Goal: Information Seeking & Learning: Learn about a topic

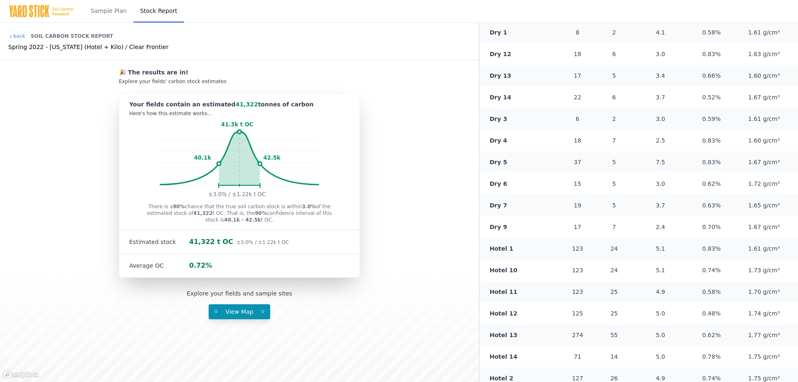
scroll to position [356, 0]
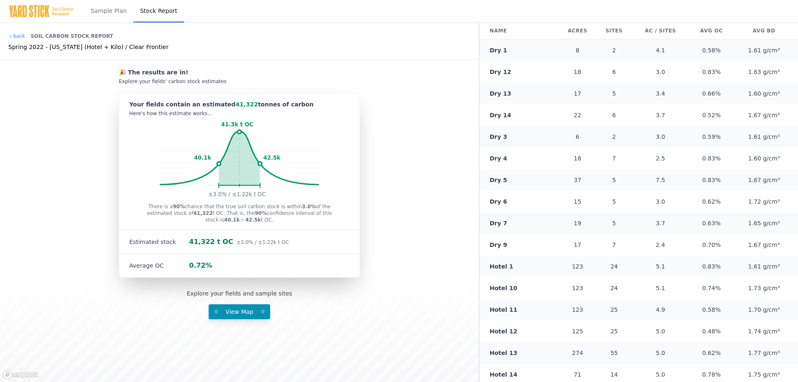
click at [501, 268] on link "Hotel 1" at bounding box center [501, 266] width 24 height 7
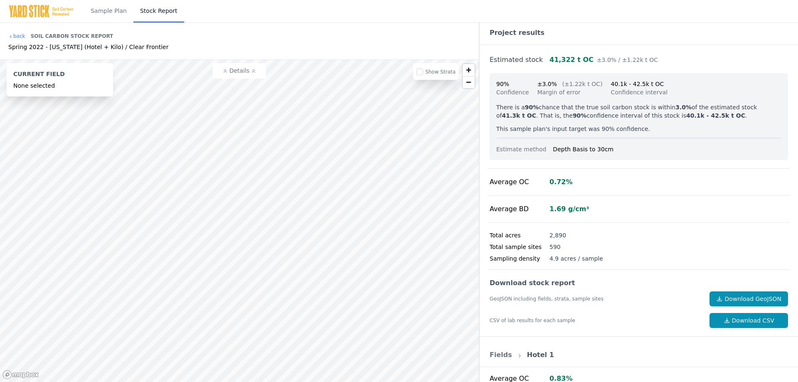
scroll to position [0, 0]
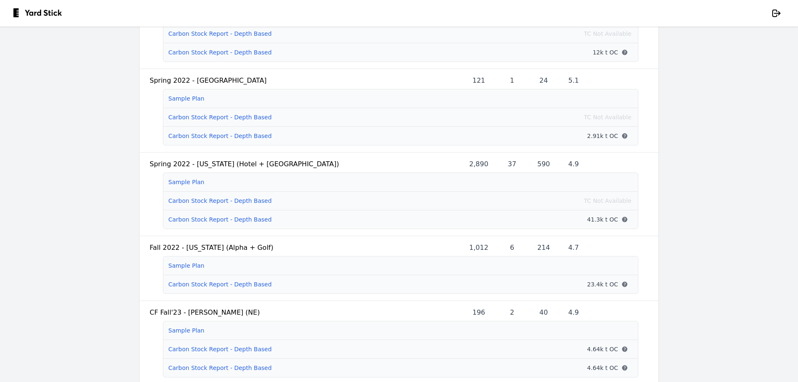
scroll to position [582, 0]
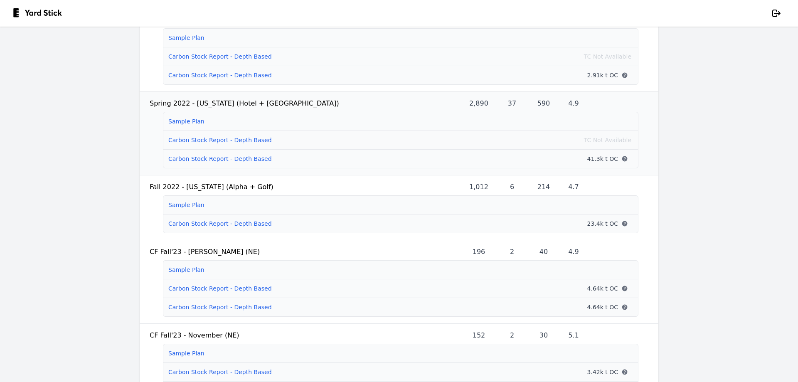
click at [178, 162] on link "Carbon Stock Report - Depth Based" at bounding box center [219, 158] width 103 height 7
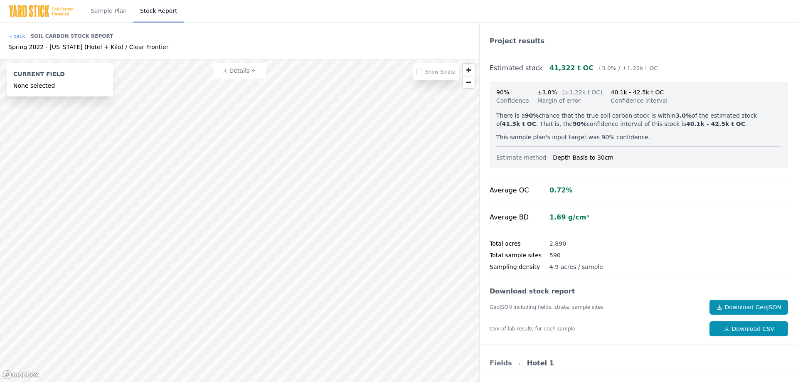
click at [500, 359] on link "Fields" at bounding box center [500, 363] width 22 height 8
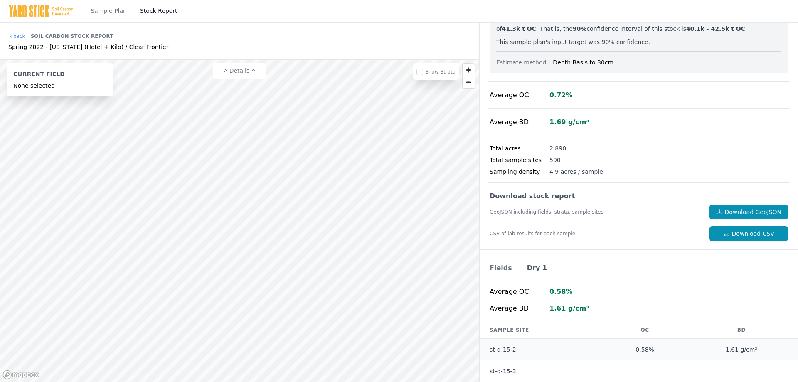
scroll to position [95, 0]
click at [499, 267] on link "Fields" at bounding box center [500, 268] width 22 height 8
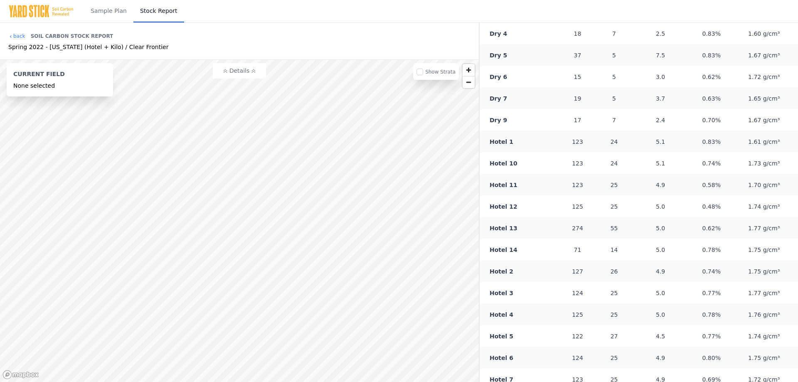
scroll to position [439, 0]
click at [496, 186] on link "Hotel 1" at bounding box center [501, 183] width 24 height 7
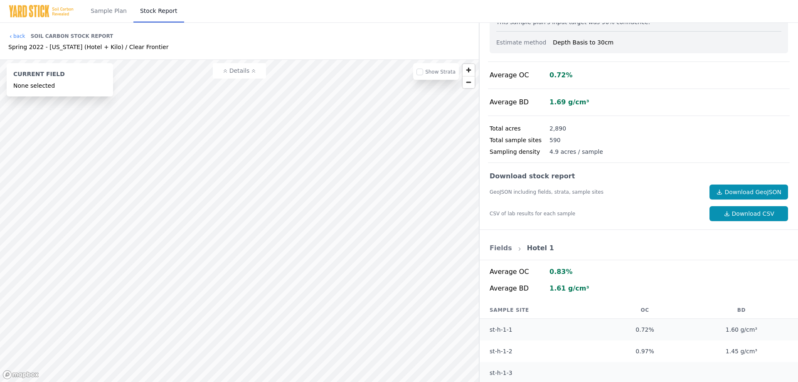
scroll to position [148, 0]
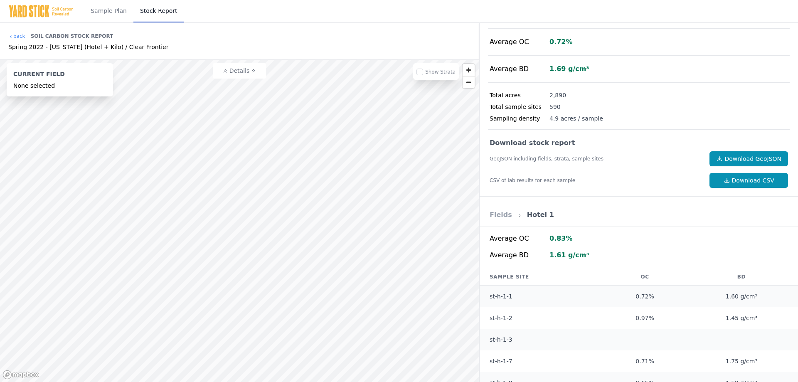
click at [503, 216] on link "Fields" at bounding box center [500, 215] width 22 height 8
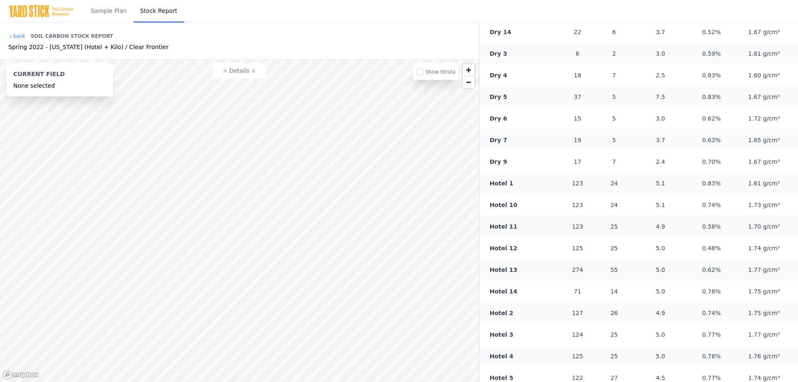
scroll to position [481, 0]
click at [495, 186] on link "Hotel 11" at bounding box center [503, 185] width 28 height 7
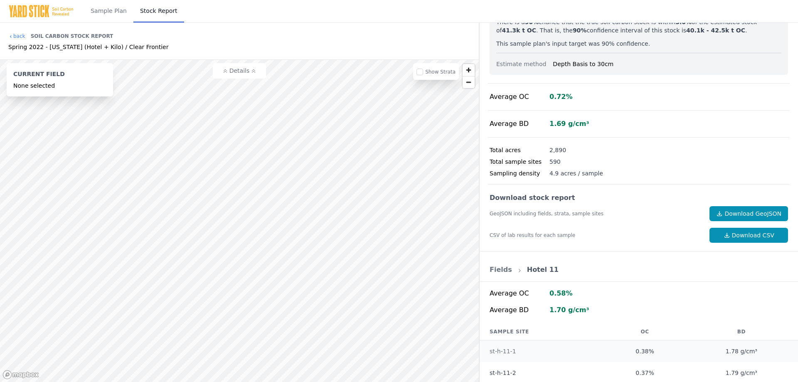
scroll to position [260, 0]
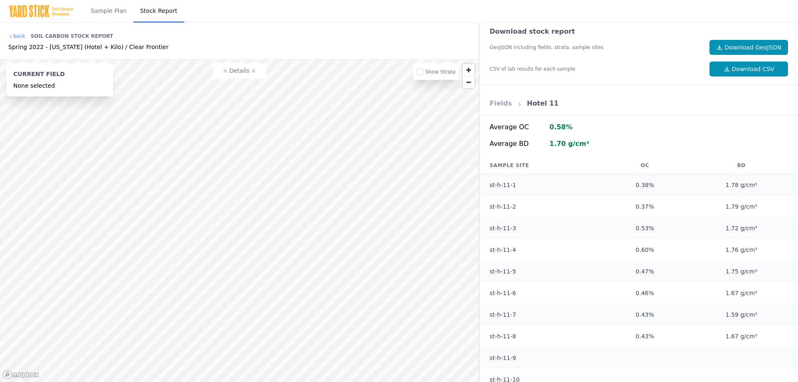
click at [500, 105] on link "Fields" at bounding box center [500, 103] width 22 height 8
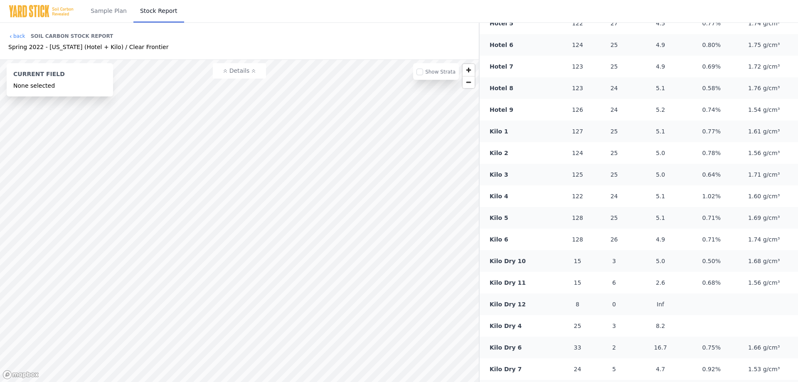
scroll to position [800, 0]
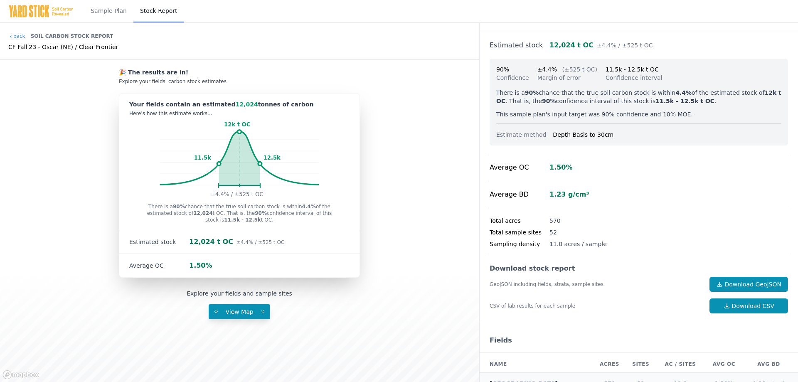
scroll to position [35, 0]
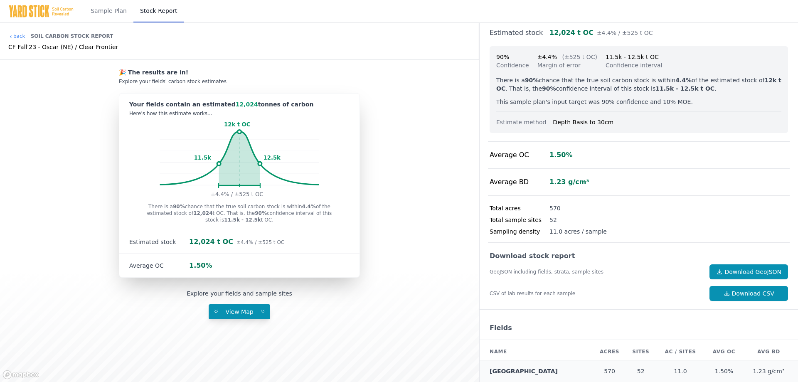
click at [519, 375] on td "[GEOGRAPHIC_DATA]" at bounding box center [535, 371] width 113 height 22
click at [515, 375] on td "[GEOGRAPHIC_DATA]" at bounding box center [535, 371] width 113 height 22
click at [526, 347] on th "Name" at bounding box center [535, 351] width 113 height 17
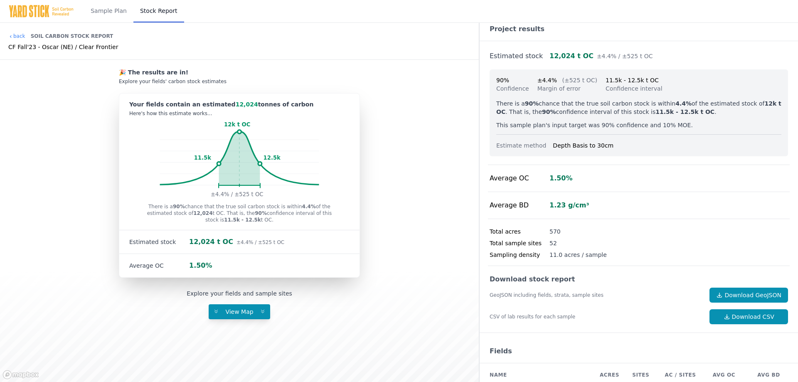
scroll to position [0, 0]
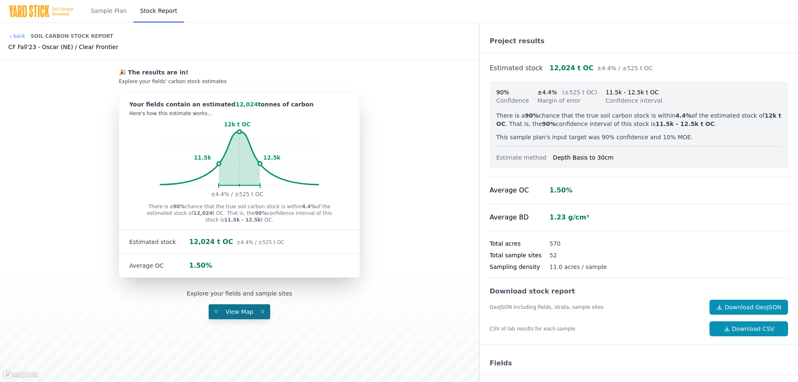
drag, startPoint x: 242, startPoint y: 302, endPoint x: 246, endPoint y: 308, distance: 7.1
click at [244, 306] on div "Explore your fields and sample sites View Map" at bounding box center [239, 299] width 465 height 42
click at [246, 308] on span "View Map" at bounding box center [239, 311] width 38 height 7
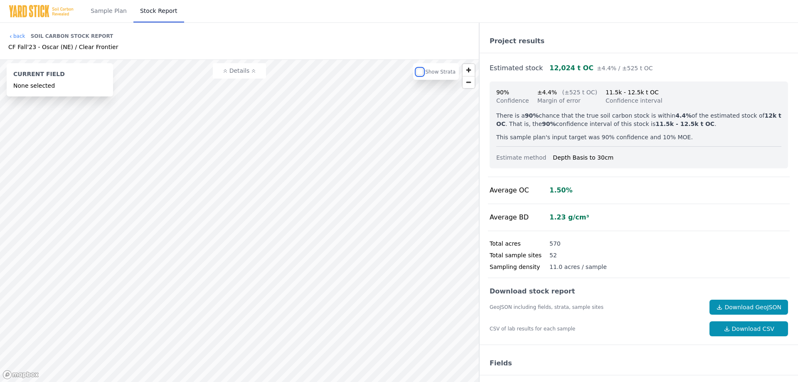
click at [423, 71] on input "checkbox" at bounding box center [419, 72] width 7 height 7
checkbox input "false"
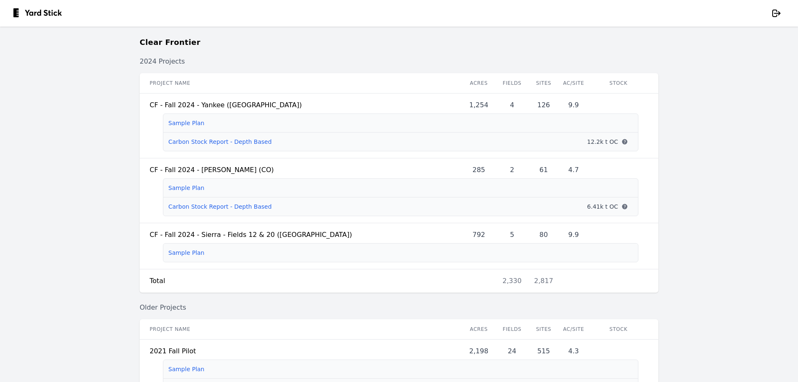
scroll to position [867, 0]
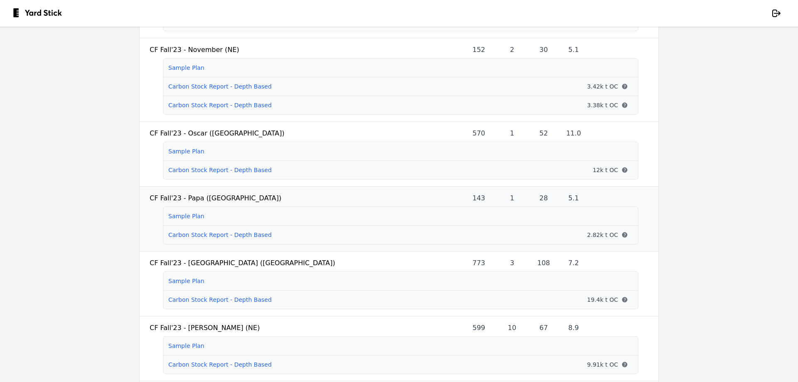
click at [176, 238] on link "Carbon Stock Report - Depth Based" at bounding box center [219, 234] width 103 height 7
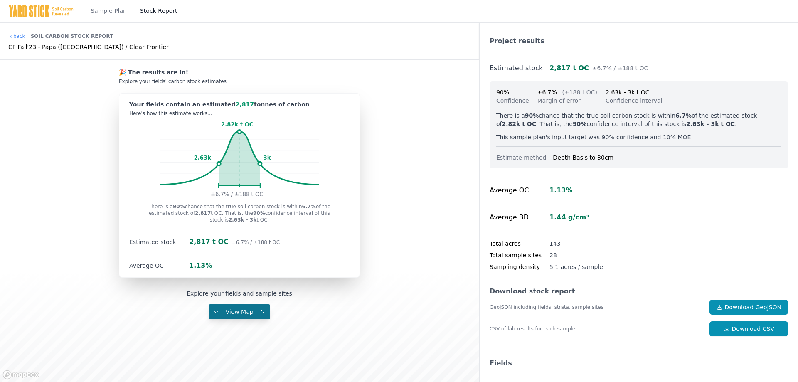
click at [235, 311] on span "View Map" at bounding box center [239, 311] width 38 height 7
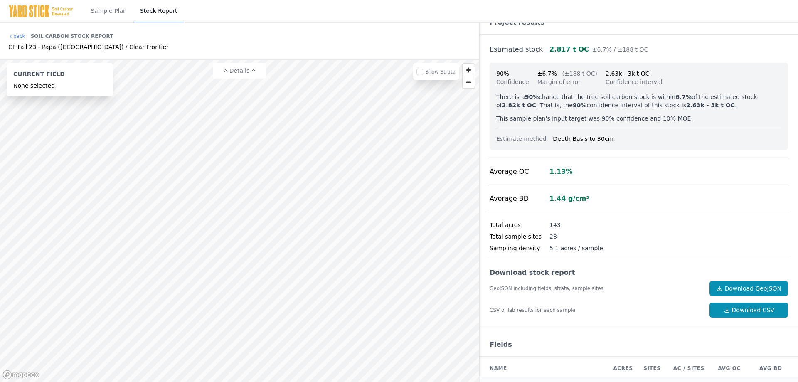
scroll to position [35, 0]
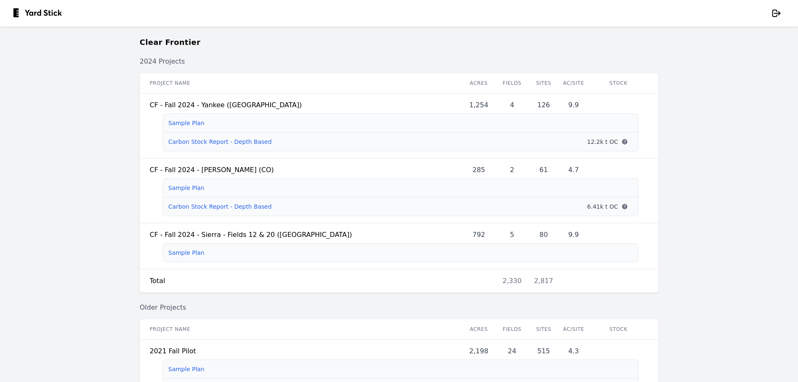
scroll to position [1062, 0]
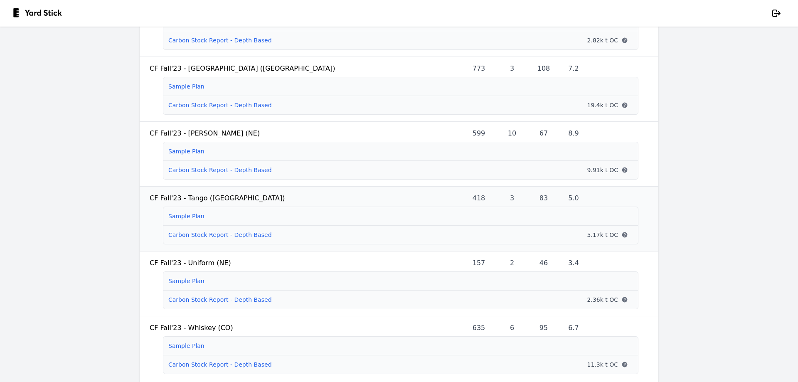
click at [181, 238] on link "Carbon Stock Report - Depth Based" at bounding box center [219, 234] width 103 height 7
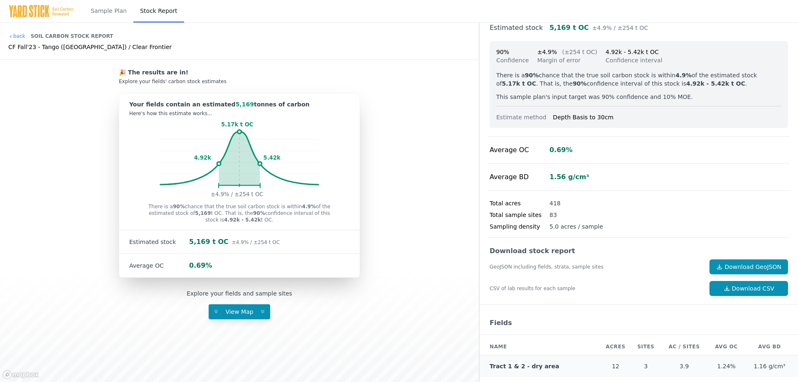
scroll to position [79, 0]
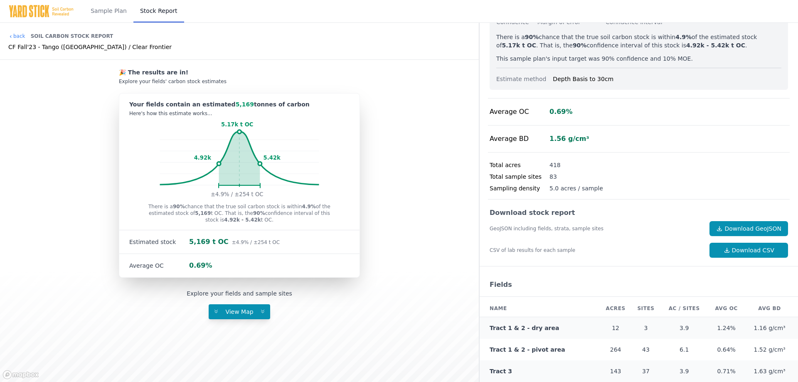
click at [491, 371] on link "Tract 3" at bounding box center [500, 371] width 22 height 7
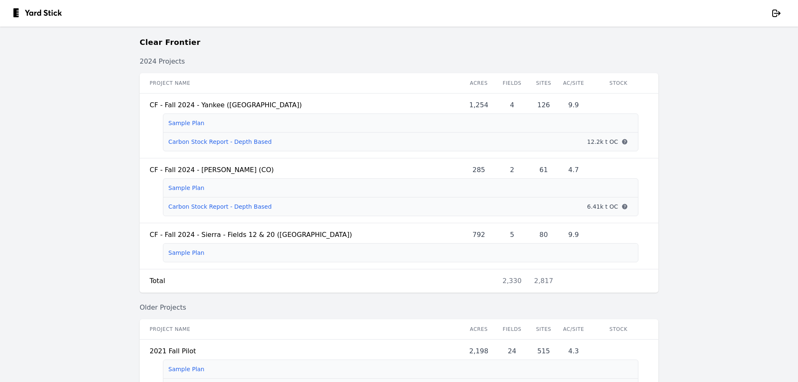
scroll to position [1062, 0]
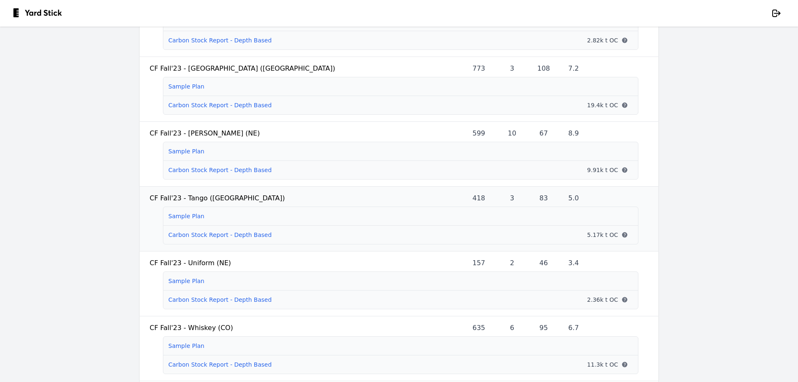
click at [224, 238] on link "Carbon Stock Report - Depth Based" at bounding box center [219, 234] width 103 height 7
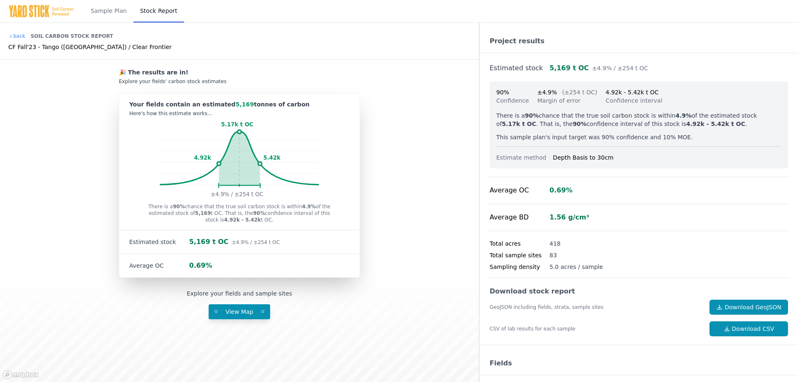
scroll to position [79, 0]
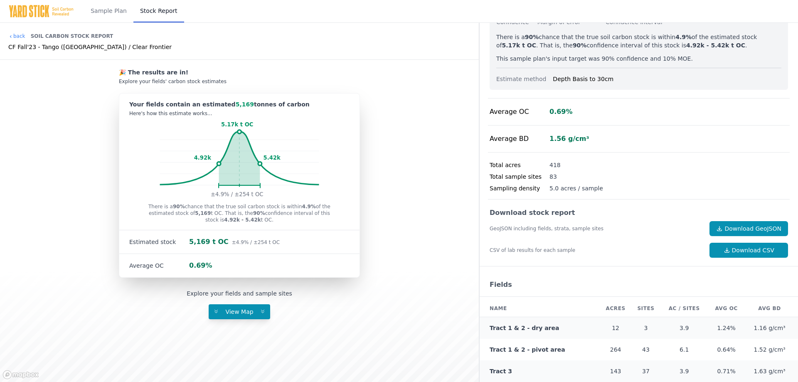
click at [499, 372] on link "Tract 3" at bounding box center [500, 371] width 22 height 7
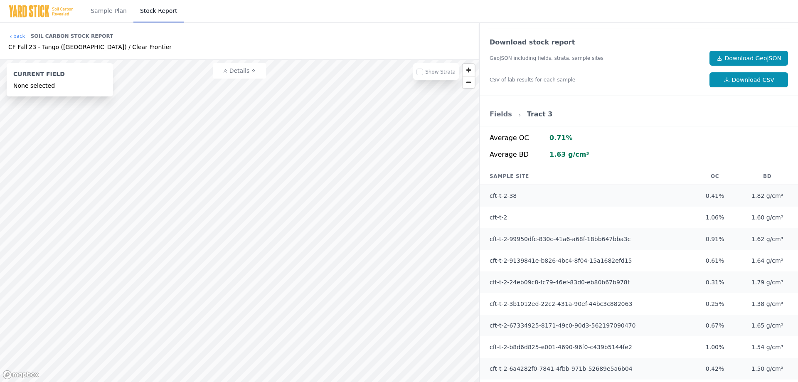
scroll to position [286, 0]
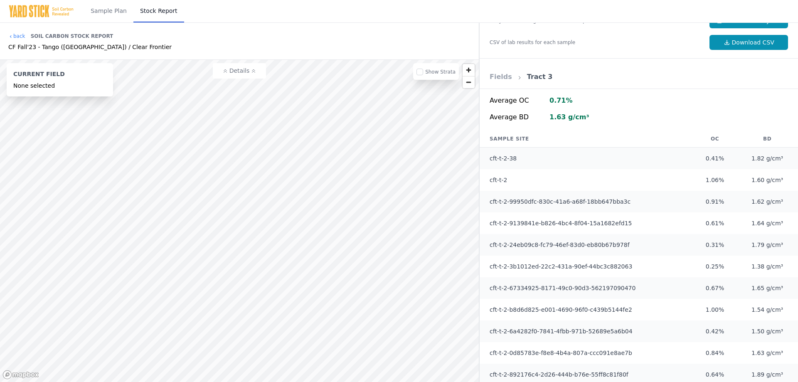
click at [501, 77] on link "Fields" at bounding box center [500, 77] width 22 height 8
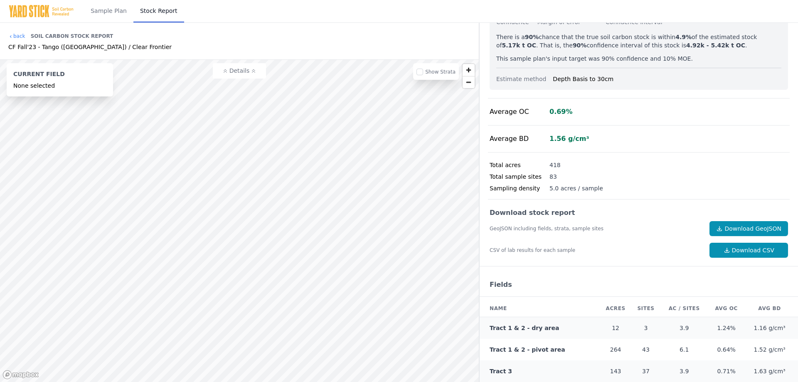
scroll to position [79, 0]
click at [515, 350] on link "Tract 1 & 2 - pivot area" at bounding box center [527, 349] width 76 height 7
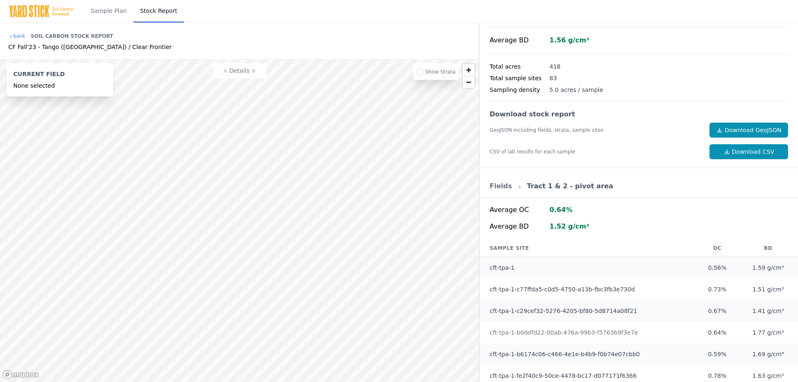
scroll to position [203, 0]
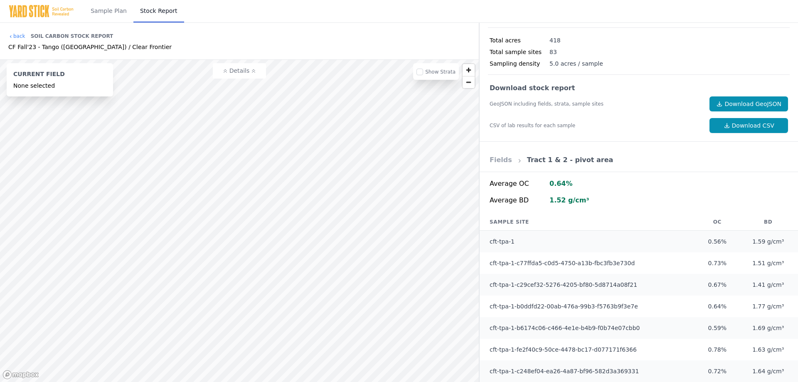
click at [495, 158] on link "Fields" at bounding box center [500, 160] width 22 height 8
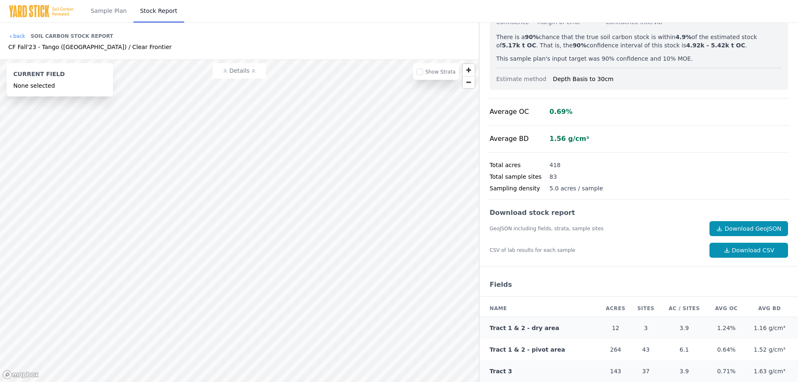
click at [505, 328] on link "Tract 1 & 2 - dry area" at bounding box center [523, 327] width 69 height 7
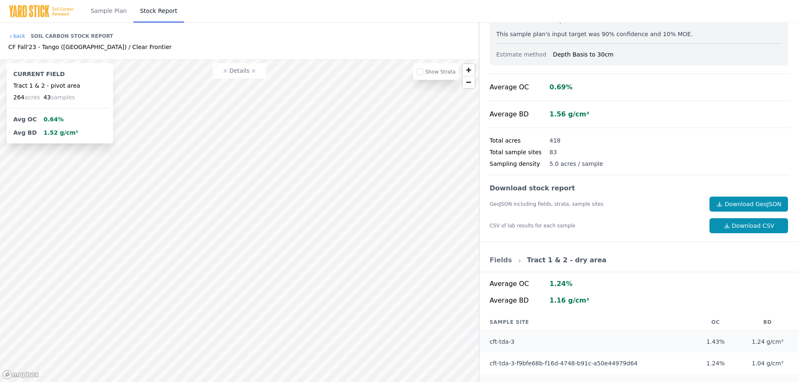
scroll to position [117, 0]
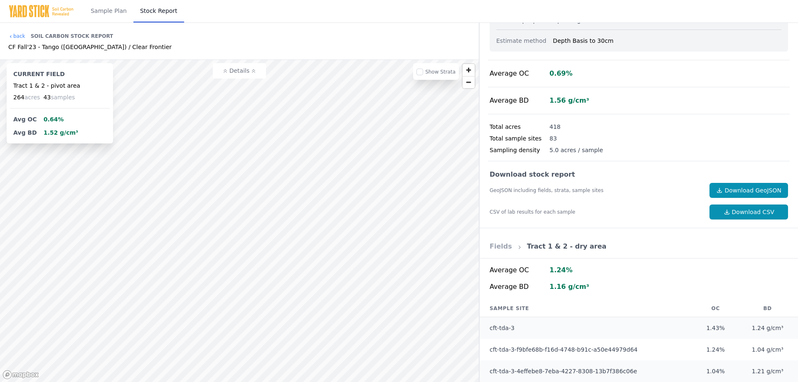
click at [499, 248] on link "Fields" at bounding box center [500, 246] width 22 height 8
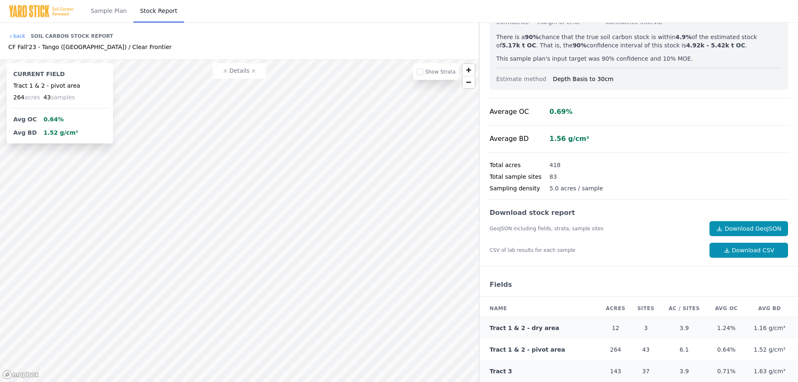
scroll to position [79, 0]
click at [496, 373] on link "Tract 3" at bounding box center [500, 371] width 22 height 7
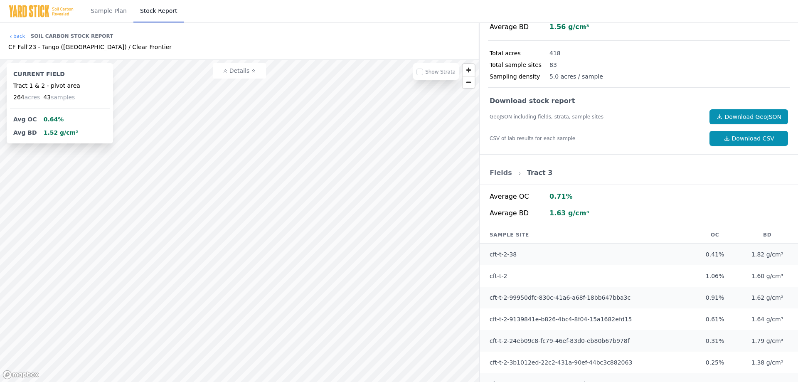
scroll to position [187, 0]
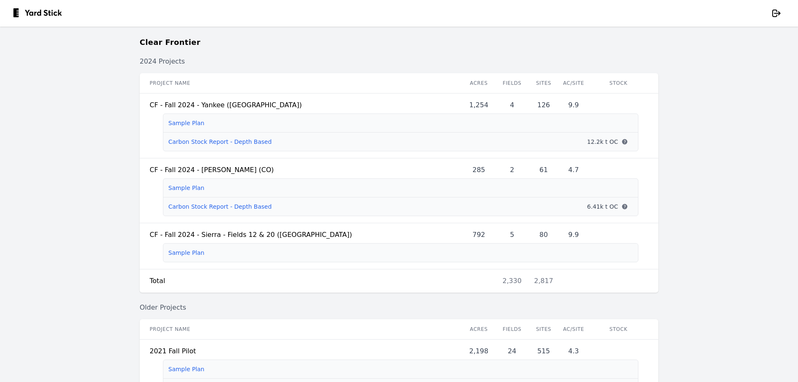
scroll to position [487, 0]
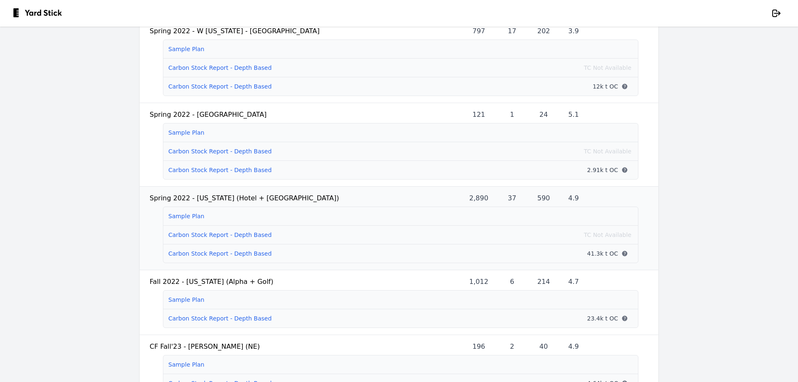
click at [246, 257] on link "Carbon Stock Report - Depth Based" at bounding box center [219, 253] width 103 height 7
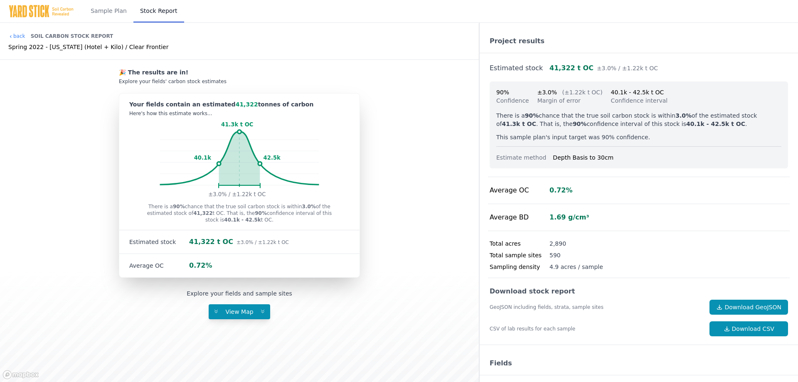
scroll to position [415, 0]
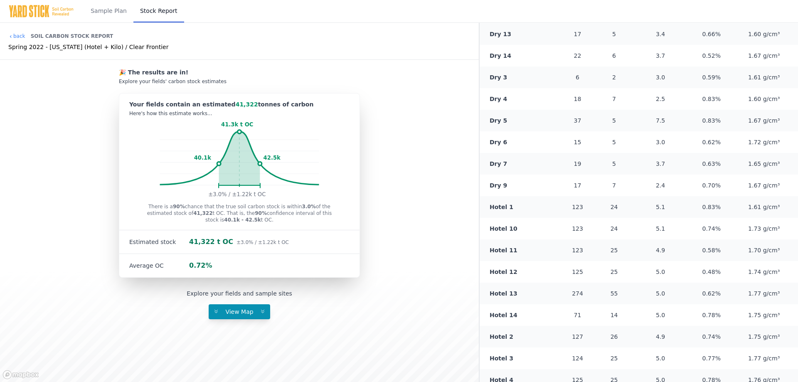
click at [494, 252] on link "Hotel 11" at bounding box center [503, 250] width 28 height 7
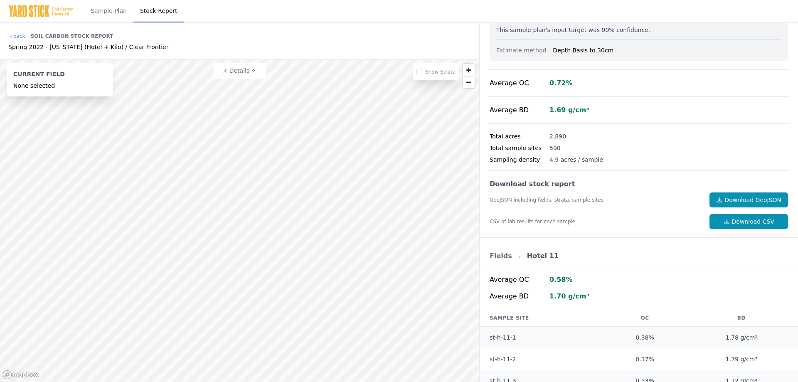
scroll to position [83, 0]
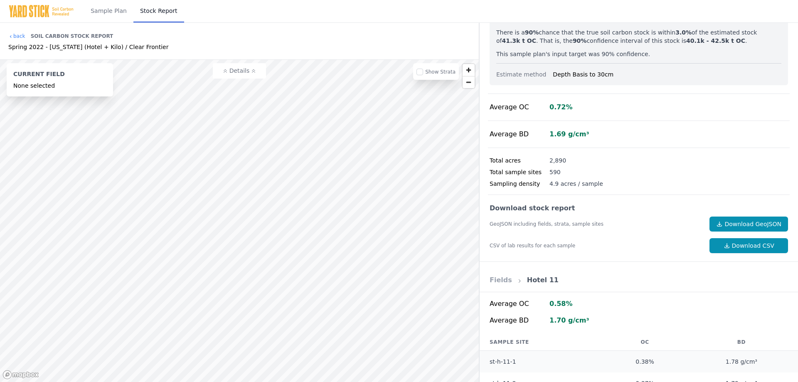
click at [496, 281] on link "Fields" at bounding box center [500, 280] width 22 height 8
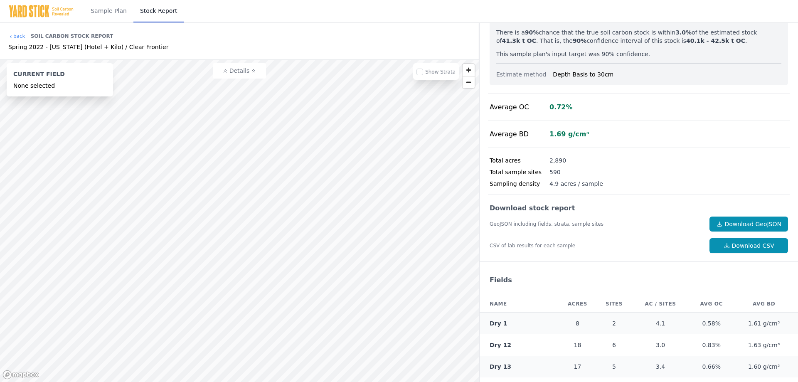
click at [497, 325] on link "Dry 1" at bounding box center [497, 323] width 17 height 7
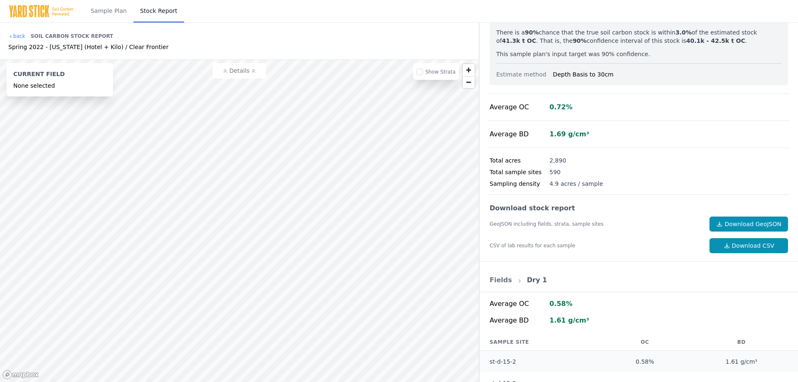
scroll to position [95, 0]
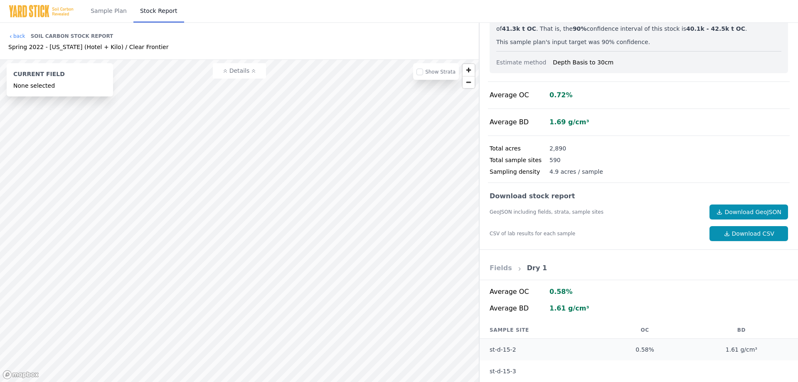
click at [502, 268] on link "Fields" at bounding box center [500, 268] width 22 height 8
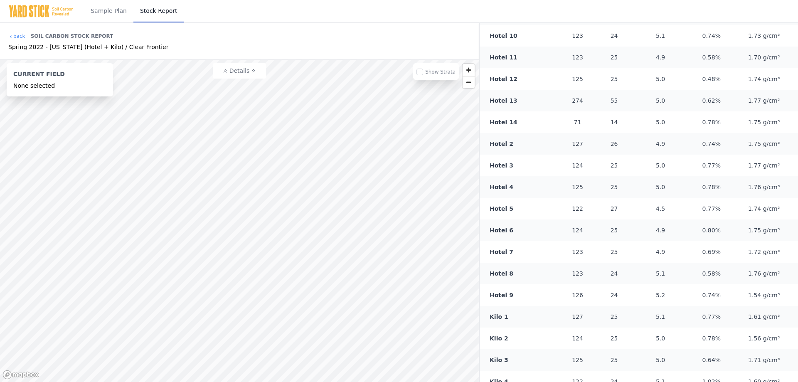
scroll to position [635, 0]
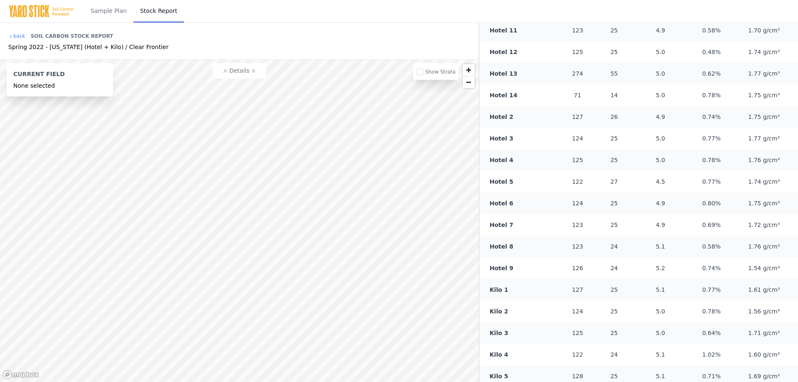
click at [501, 200] on link "Hotel 6" at bounding box center [501, 203] width 24 height 7
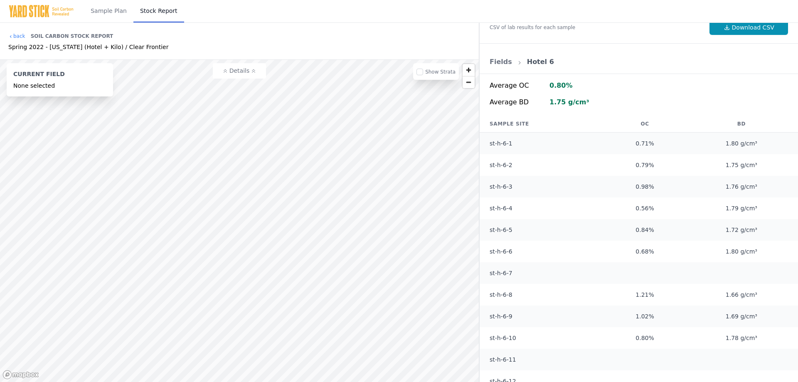
scroll to position [260, 0]
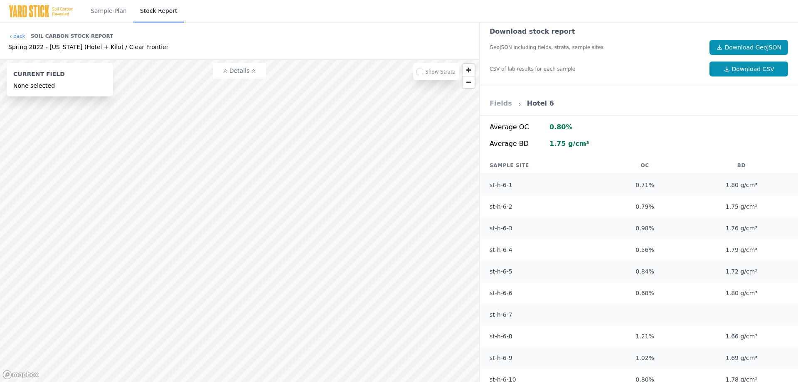
click at [497, 107] on link "Fields" at bounding box center [500, 103] width 22 height 8
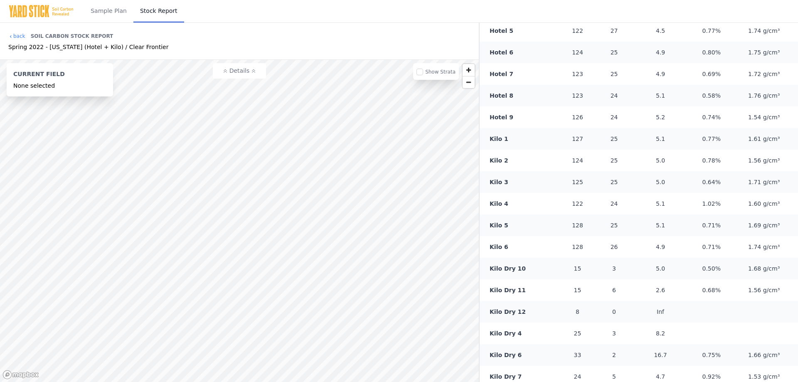
scroll to position [772, 0]
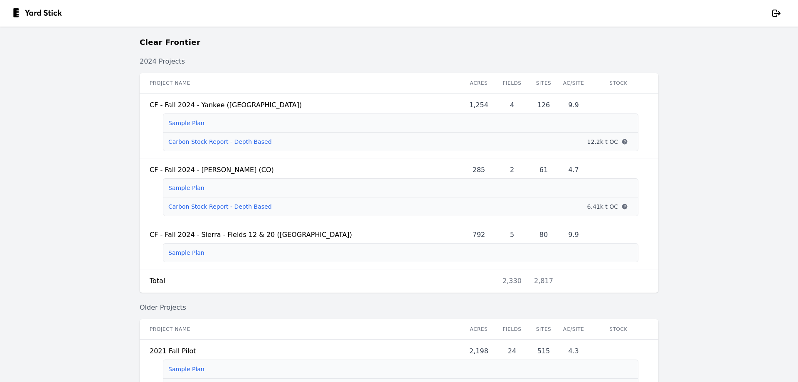
click at [80, 177] on main "Clear Frontier 2024 Projects Project name Acres Fields Sites Ac/Site Stock CF -…" at bounding box center [399, 204] width 798 height 355
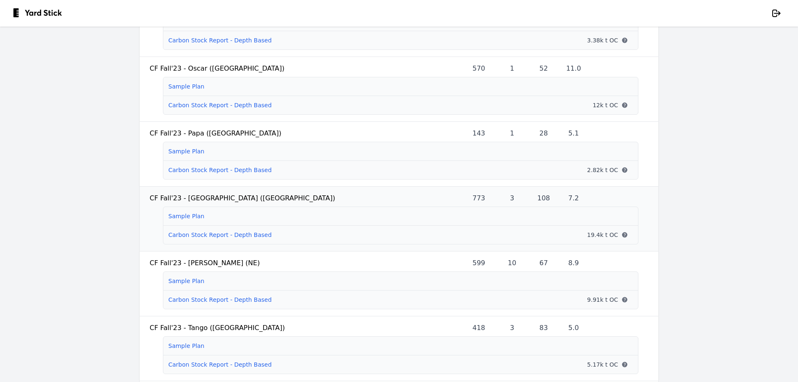
click at [192, 238] on link "Carbon Stock Report - Depth Based" at bounding box center [219, 234] width 103 height 7
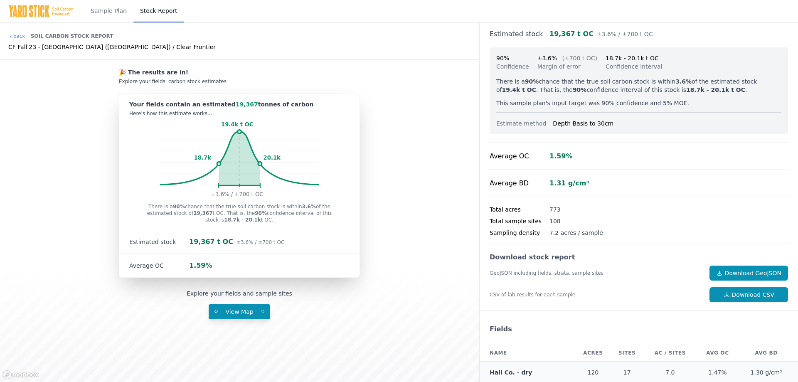
scroll to position [79, 0]
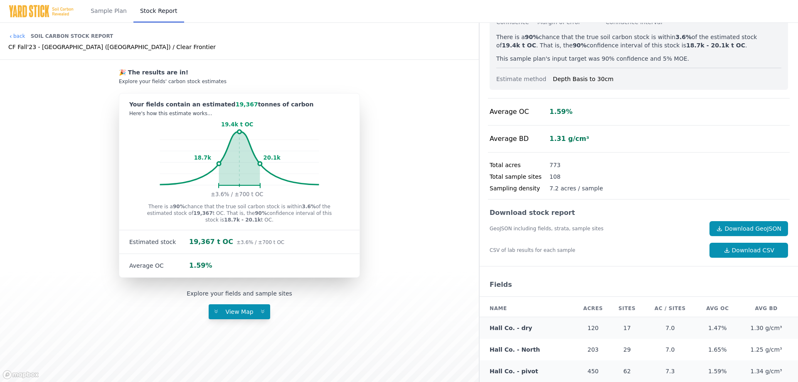
click at [504, 350] on link "Hall Co. - North" at bounding box center [514, 349] width 50 height 7
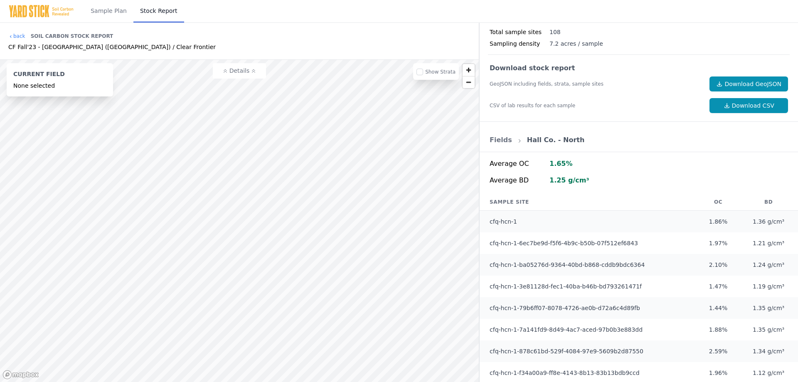
scroll to position [245, 0]
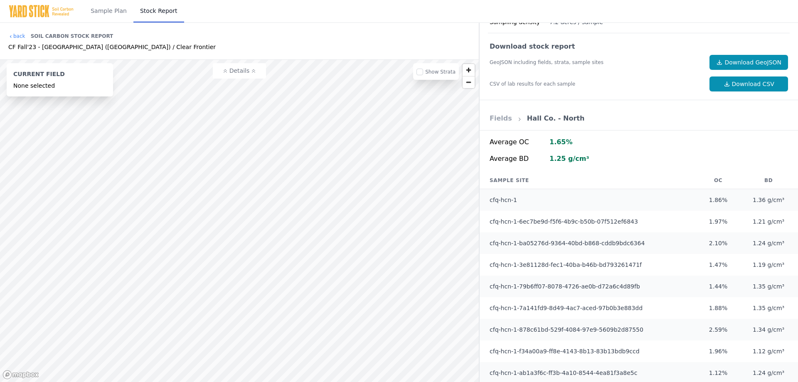
click at [500, 118] on link "Fields" at bounding box center [500, 118] width 22 height 8
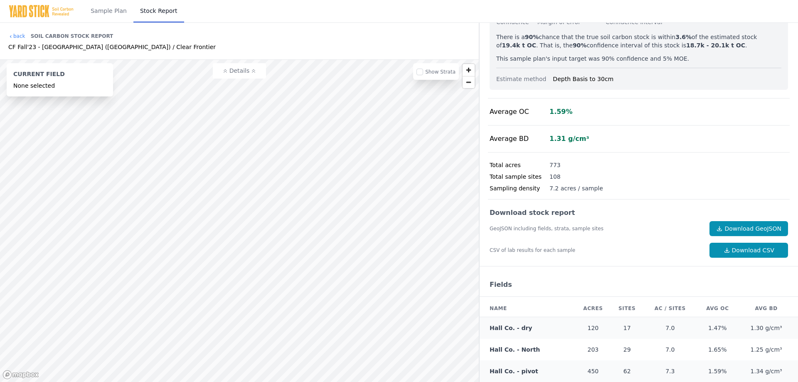
click at [516, 327] on link "Hall Co. - dry" at bounding box center [510, 327] width 42 height 7
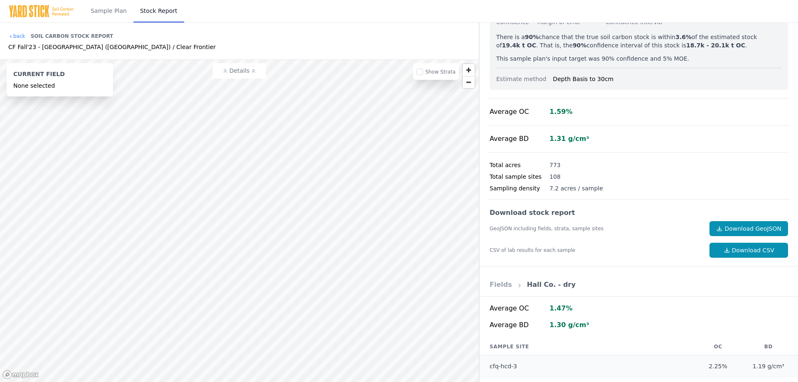
click at [506, 285] on link "Fields" at bounding box center [500, 284] width 22 height 8
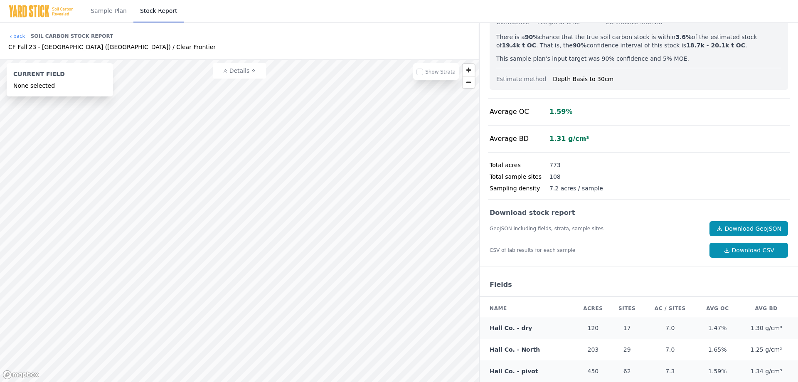
click at [510, 370] on link "Hall Co. - pivot" at bounding box center [513, 371] width 49 height 7
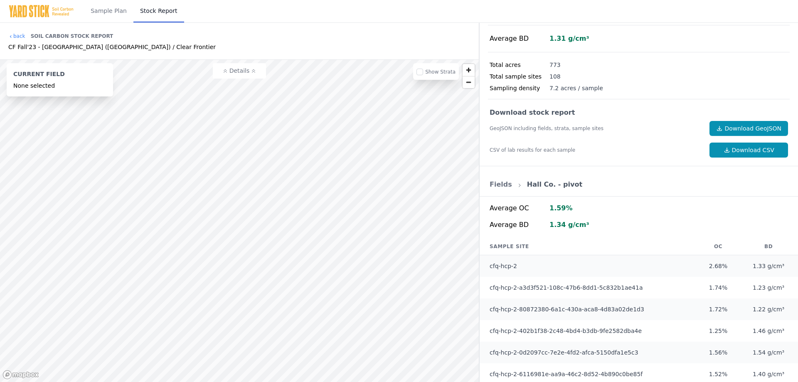
scroll to position [203, 0]
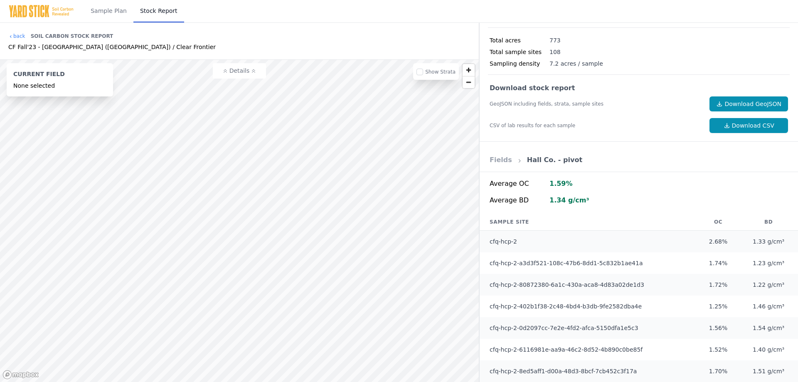
click at [495, 161] on link "Fields" at bounding box center [500, 160] width 22 height 8
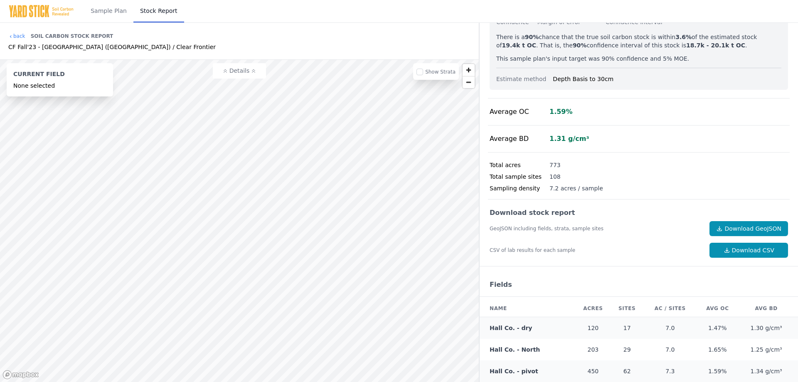
scroll to position [79, 0]
click at [508, 348] on link "Hall Co. - North" at bounding box center [514, 349] width 50 height 7
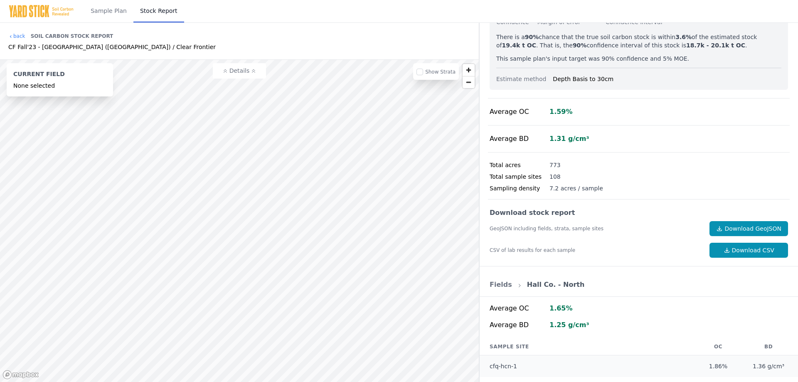
click at [258, 74] on button "Details" at bounding box center [239, 70] width 53 height 15
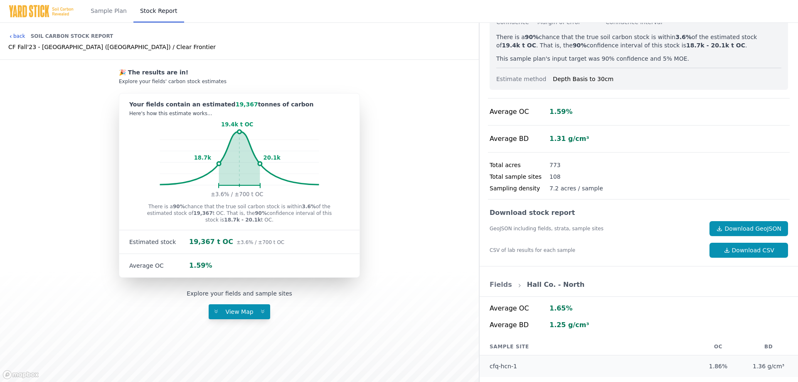
click at [19, 39] on link "back" at bounding box center [16, 36] width 17 height 7
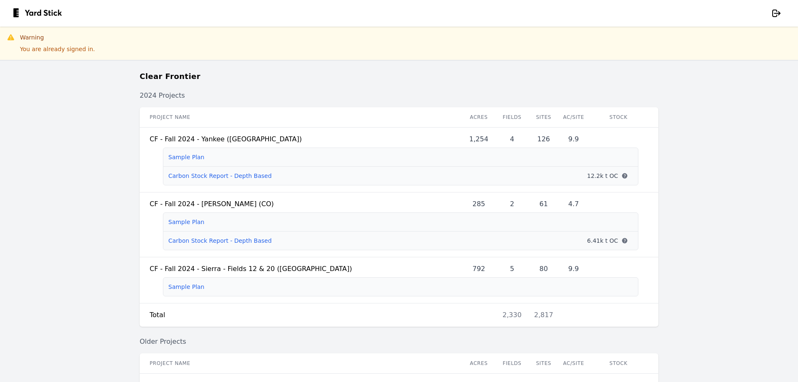
click at [42, 160] on main "Clear Frontier 2024 Projects Project name Acres Fields Sites Ac/Site Stock CF -…" at bounding box center [399, 221] width 798 height 321
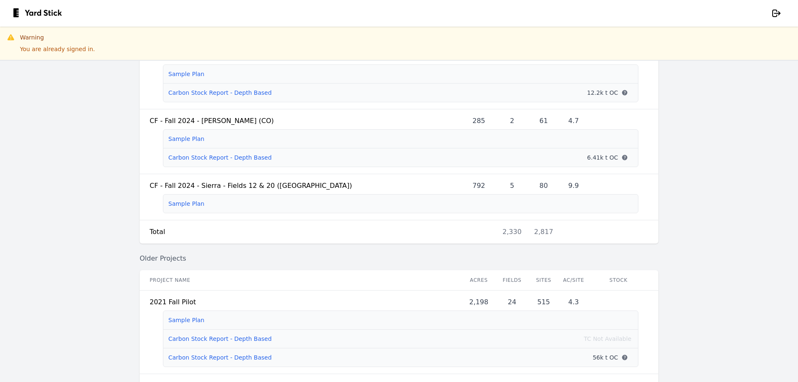
click at [76, 202] on main "Clear Frontier 2024 Projects Project name Acres Fields Sites Ac/Site Stock CF -…" at bounding box center [399, 221] width 798 height 321
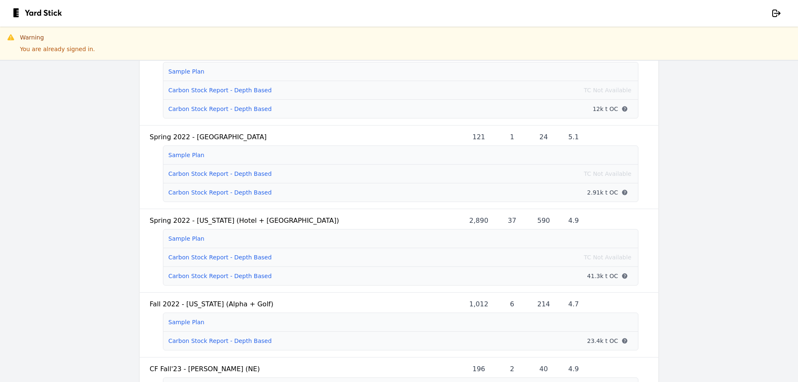
scroll to position [949, 0]
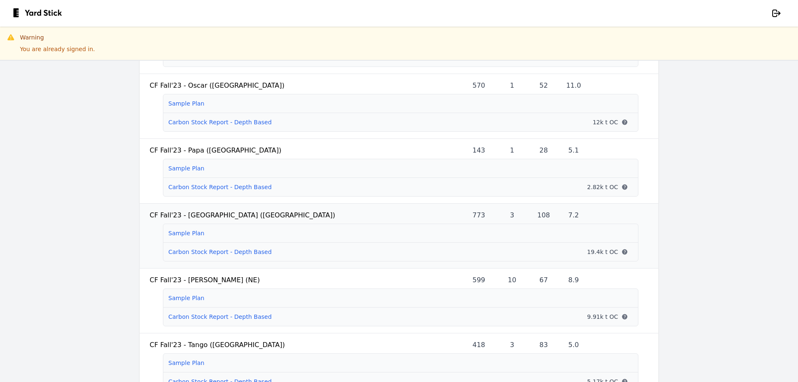
click at [211, 255] on link "Carbon Stock Report - Depth Based" at bounding box center [219, 251] width 103 height 7
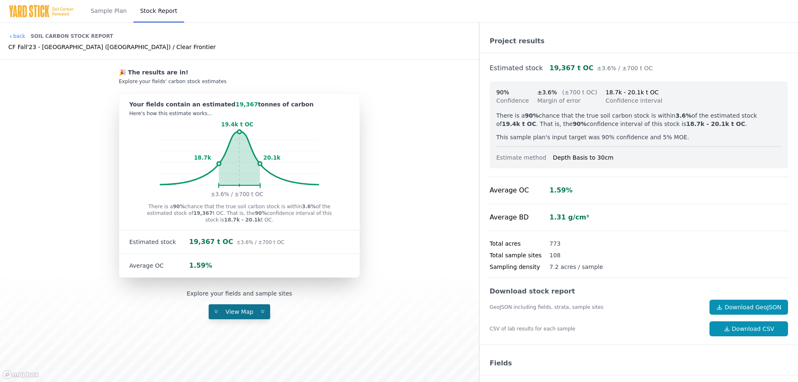
click at [236, 312] on span "View Map" at bounding box center [239, 311] width 38 height 7
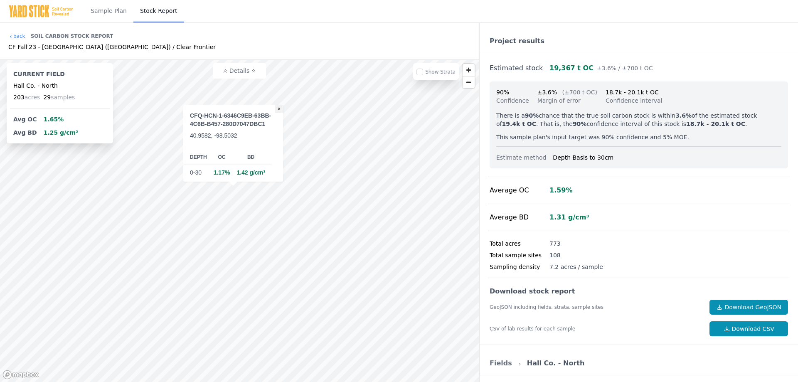
click at [279, 109] on button "×" at bounding box center [279, 109] width 8 height 8
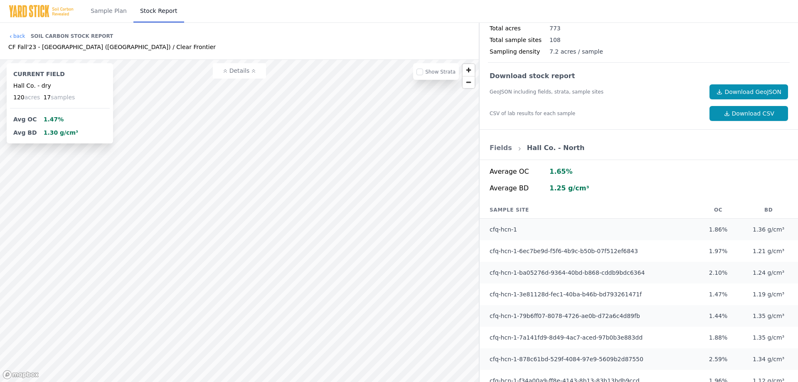
scroll to position [291, 0]
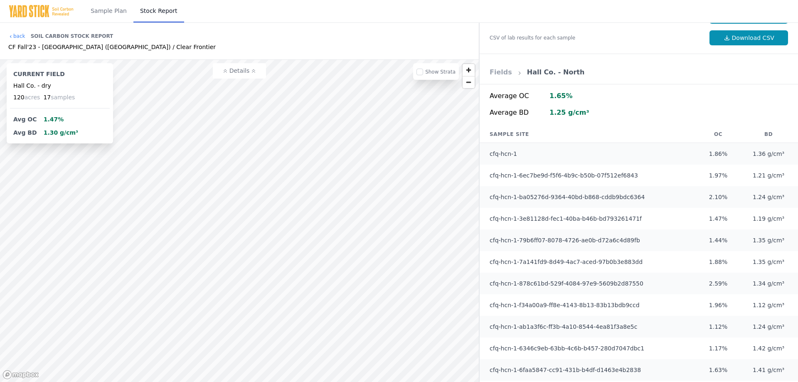
click at [500, 70] on link "Fields" at bounding box center [500, 72] width 22 height 8
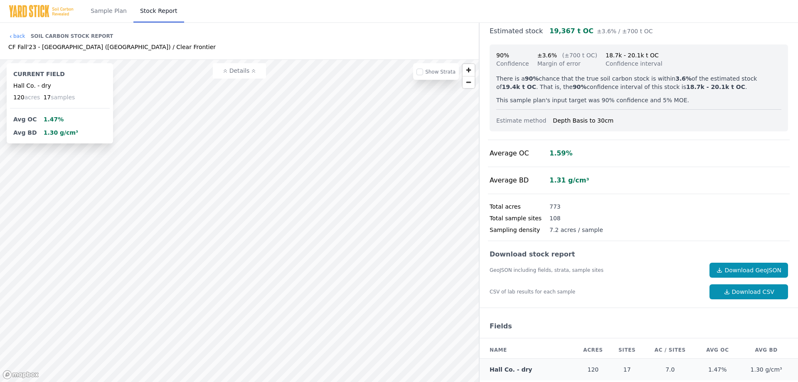
scroll to position [79, 0]
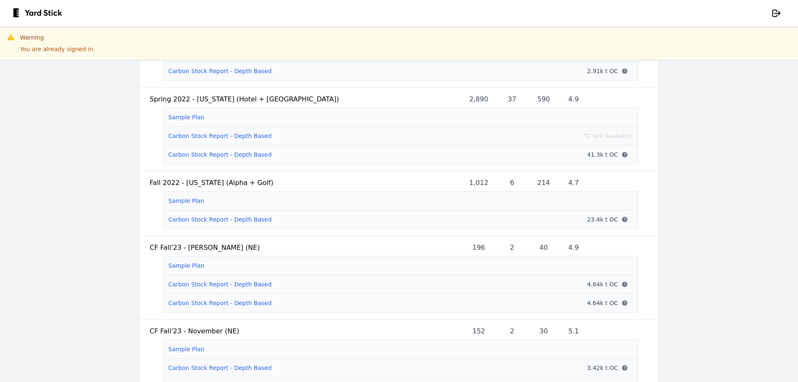
scroll to position [623, 0]
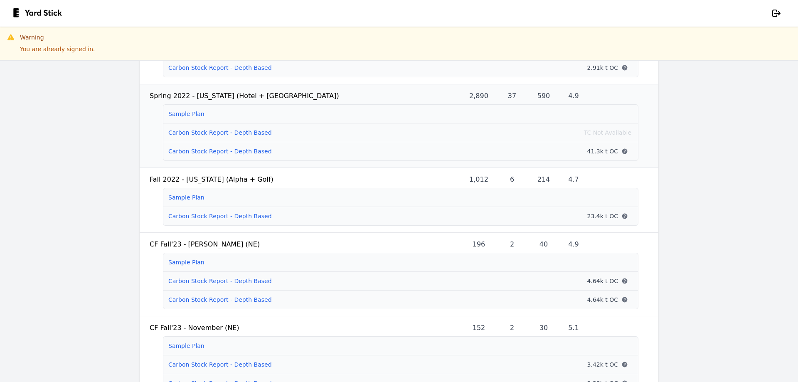
click at [183, 155] on link "Carbon Stock Report - Depth Based" at bounding box center [219, 151] width 103 height 7
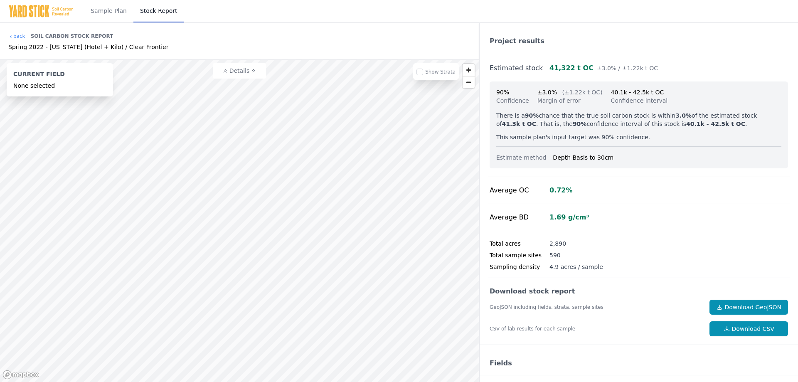
scroll to position [484, 0]
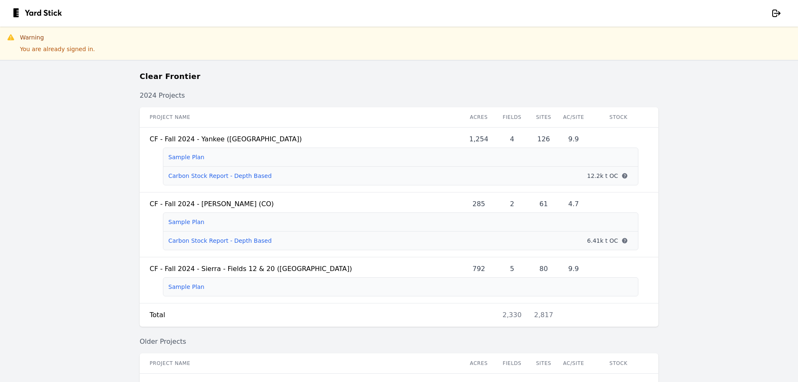
click at [55, 166] on main "Clear Frontier 2024 Projects Project name Acres Fields Sites Ac/Site Stock CF -…" at bounding box center [399, 221] width 798 height 321
click at [171, 239] on link "Carbon Stock Report - Depth Based" at bounding box center [219, 240] width 103 height 7
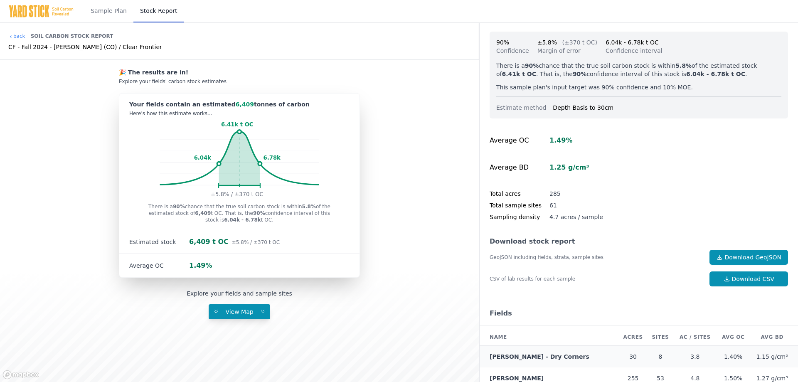
scroll to position [57, 0]
